Goal: Task Accomplishment & Management: Manage account settings

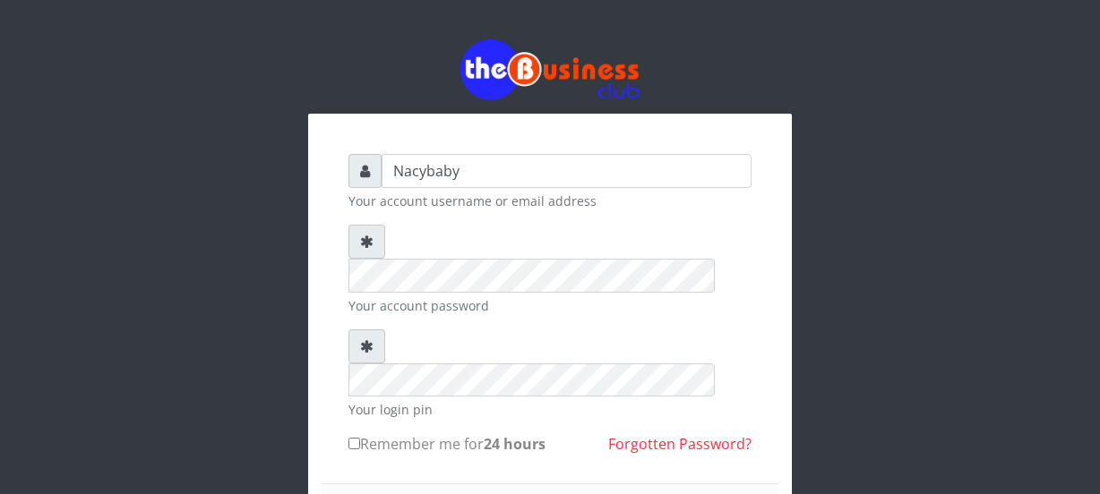
scroll to position [81, 0]
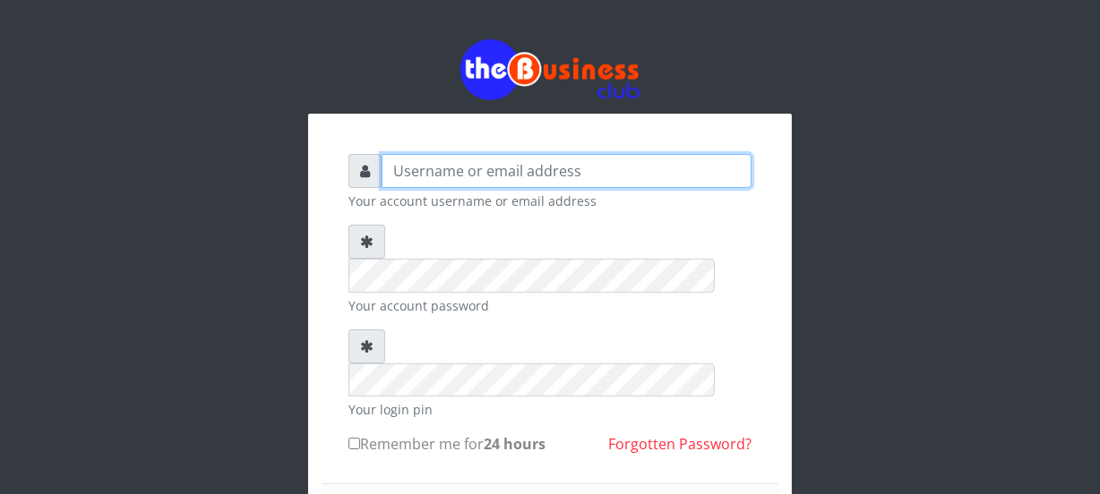
type input "Nacybaby"
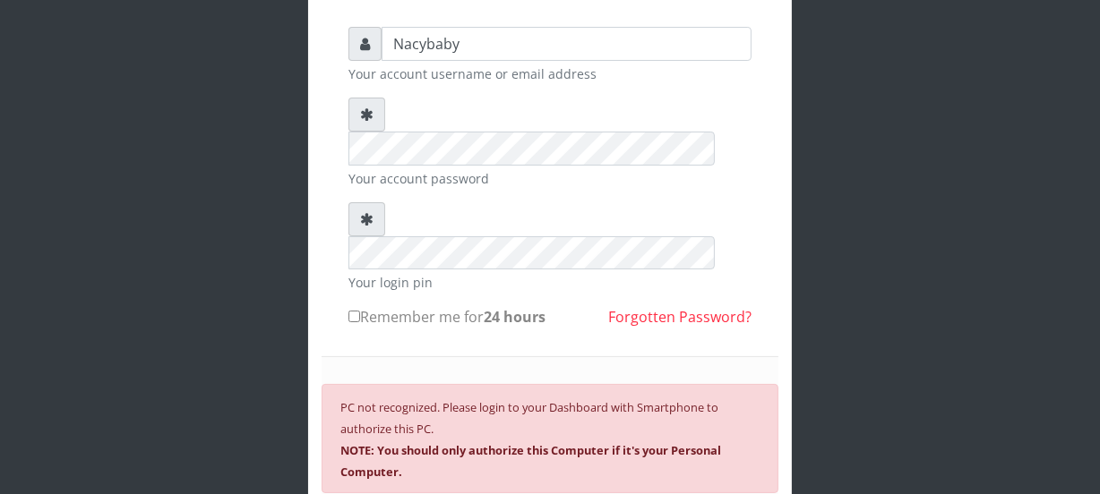
scroll to position [98, 0]
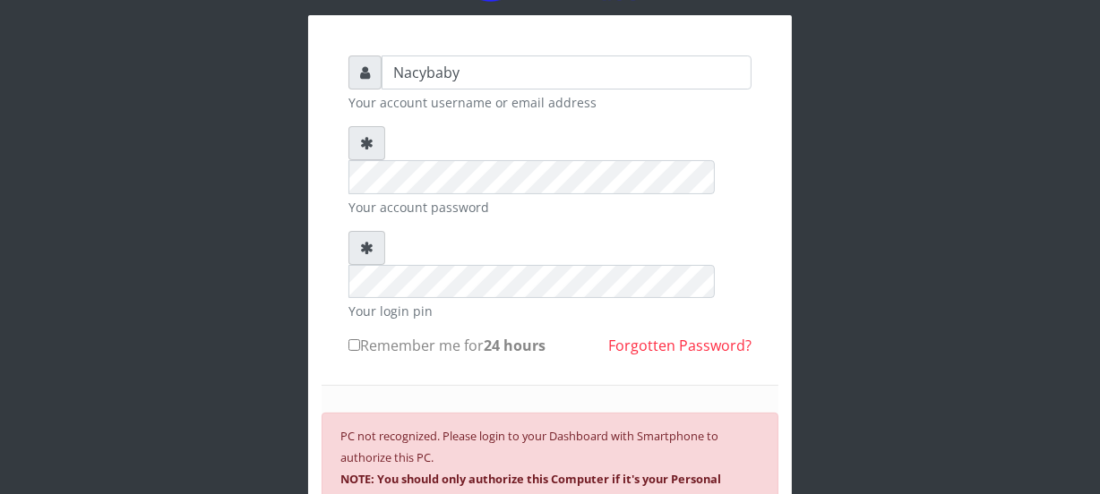
click at [841, 47] on div "Nacybaby Your account username or email address Your account password Your logi…" at bounding box center [549, 313] width 1021 height 823
